Goal: Check status: Check status

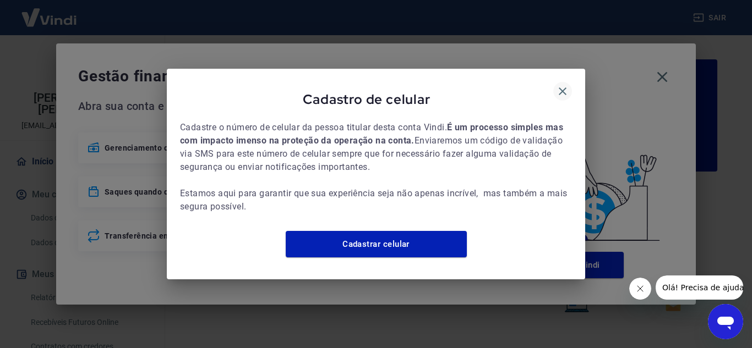
click at [570, 85] on button "button" at bounding box center [562, 91] width 19 height 19
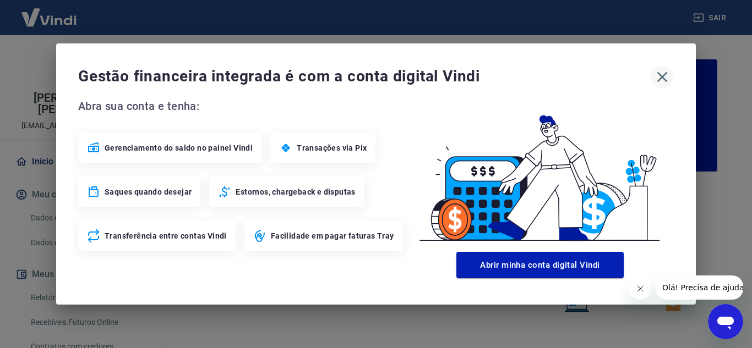
click at [665, 81] on icon "button" at bounding box center [662, 77] width 10 height 10
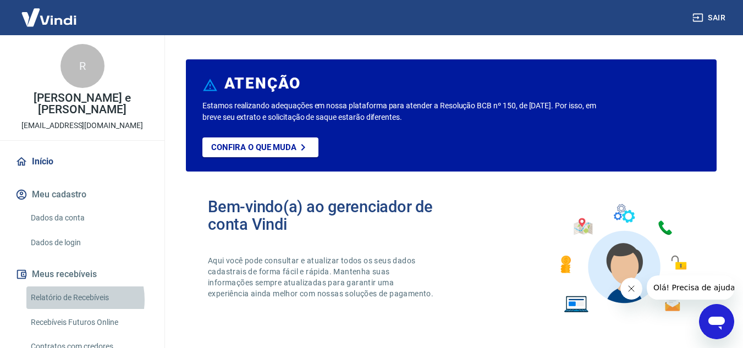
click at [69, 300] on link "Relatório de Recebíveis" at bounding box center [88, 298] width 125 height 23
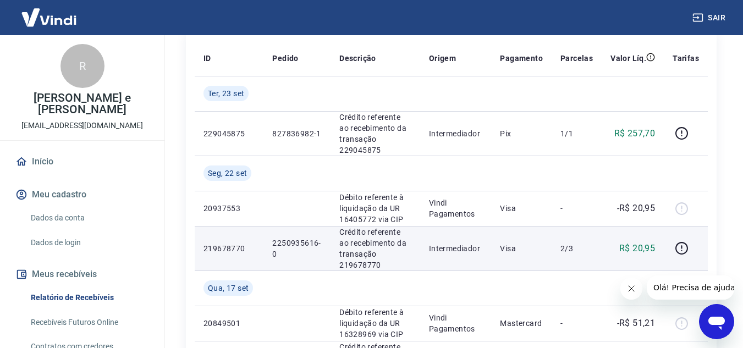
scroll to position [165, 0]
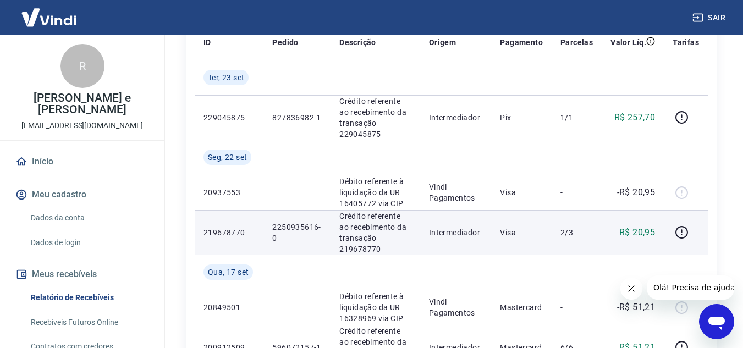
click at [365, 251] on p "Crédito referente ao recebimento da transação 219678770" at bounding box center [376, 233] width 72 height 44
copy p "219678770"
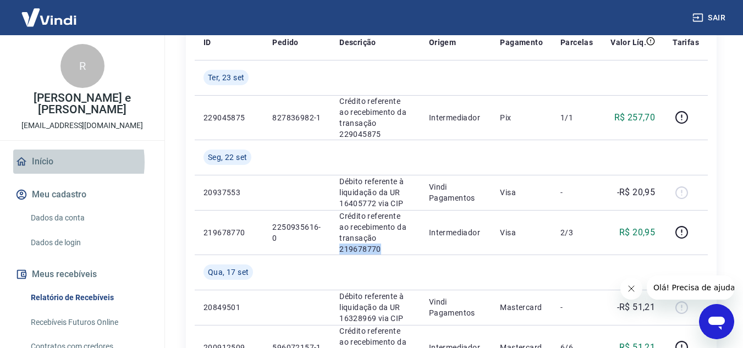
click at [50, 162] on link "Início" at bounding box center [82, 162] width 138 height 24
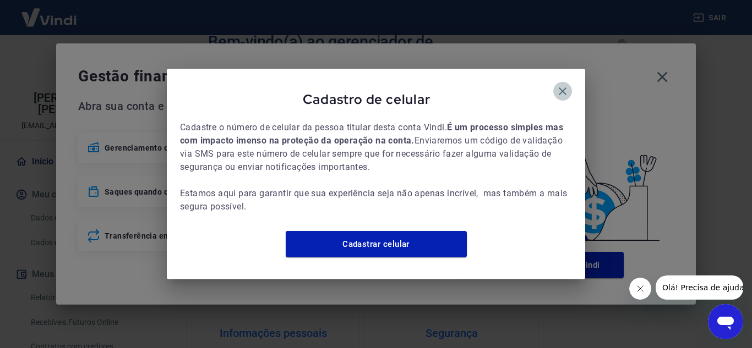
click at [560, 85] on icon "button" at bounding box center [562, 91] width 13 height 13
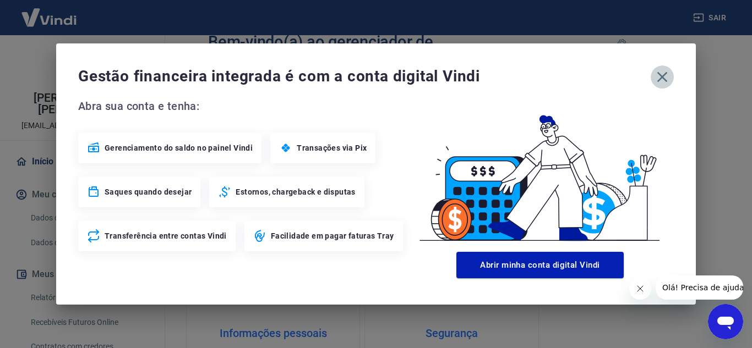
click at [664, 72] on icon "button" at bounding box center [662, 77] width 18 height 18
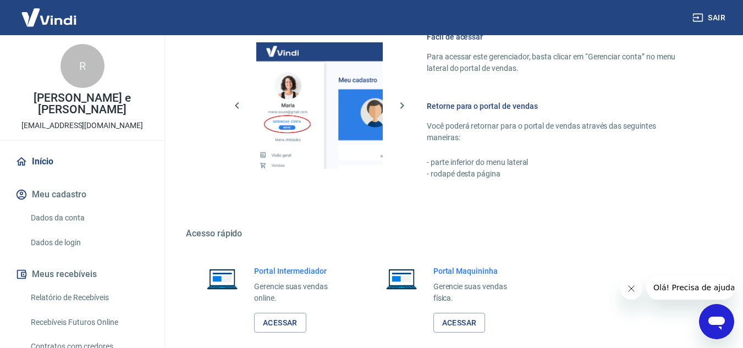
scroll to position [669, 0]
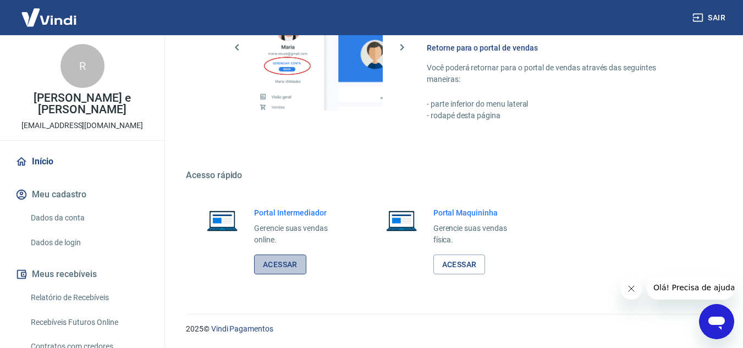
click at [284, 262] on link "Acessar" at bounding box center [280, 265] width 52 height 20
